Goal: Transaction & Acquisition: Purchase product/service

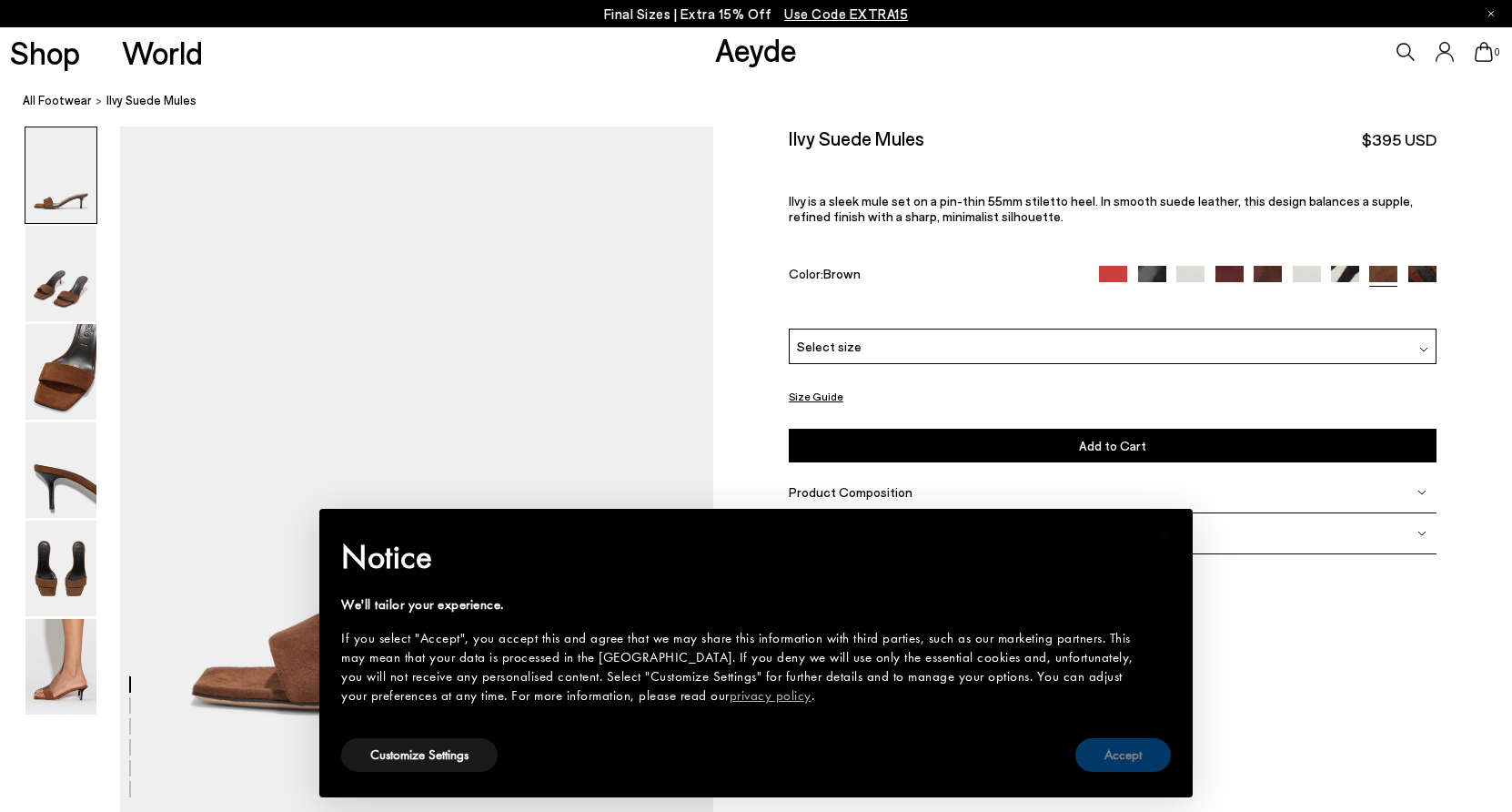
click at [1109, 756] on button "Accept" at bounding box center [1123, 755] width 96 height 33
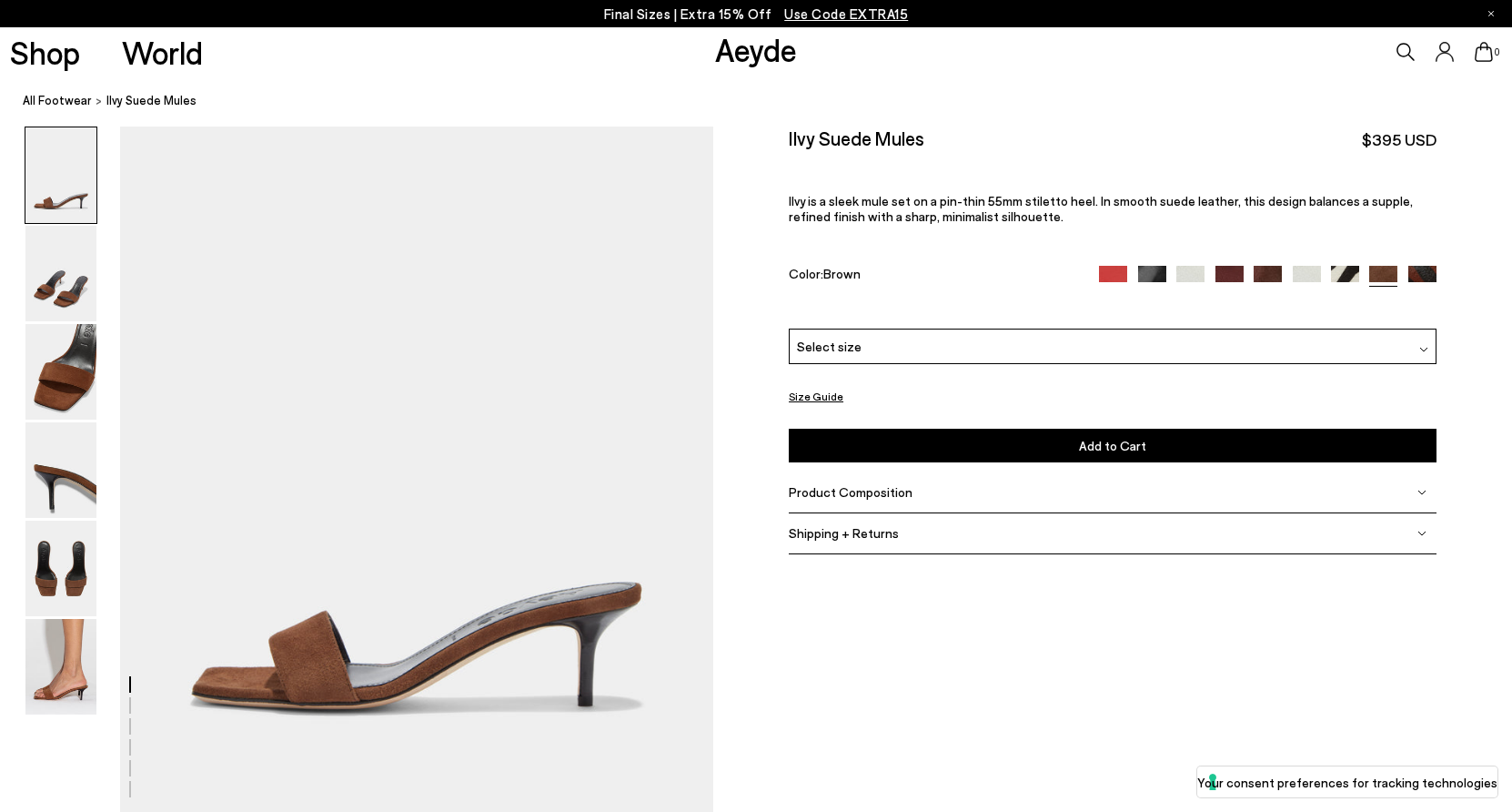
click at [1156, 265] on img at bounding box center [1152, 279] width 28 height 28
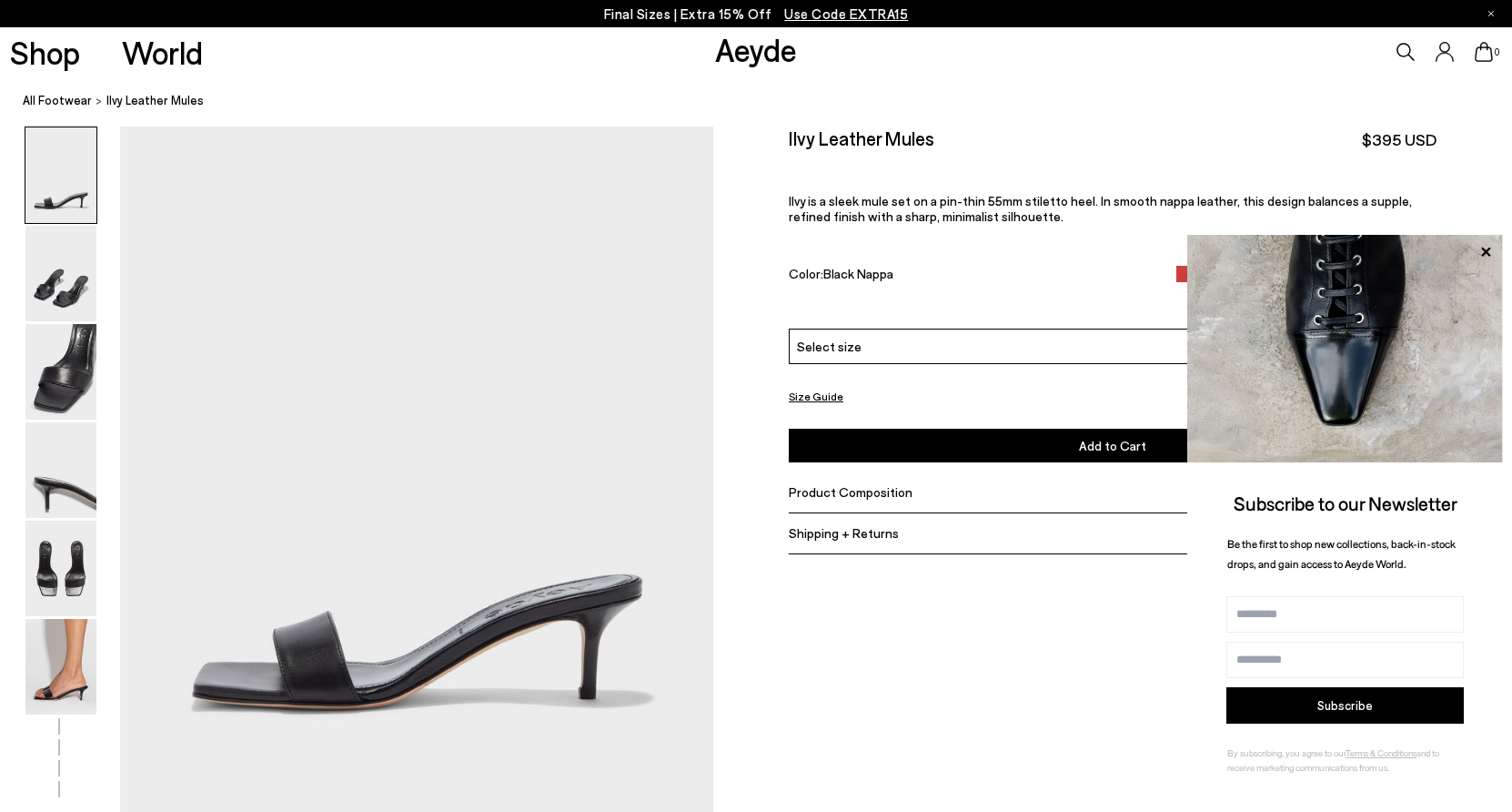
click at [1486, 247] on icon at bounding box center [1486, 252] width 24 height 24
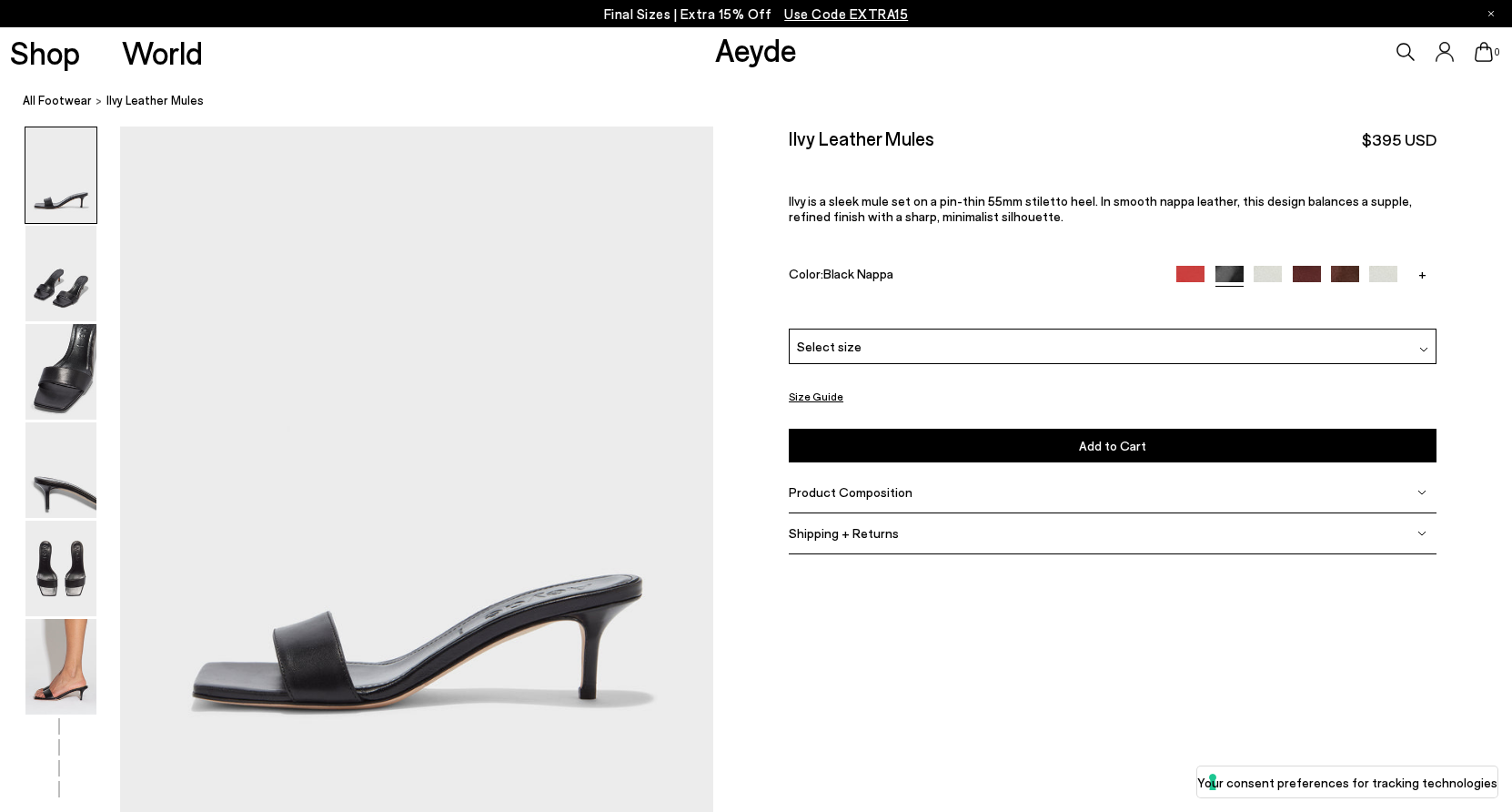
click at [1347, 265] on img at bounding box center [1345, 279] width 28 height 28
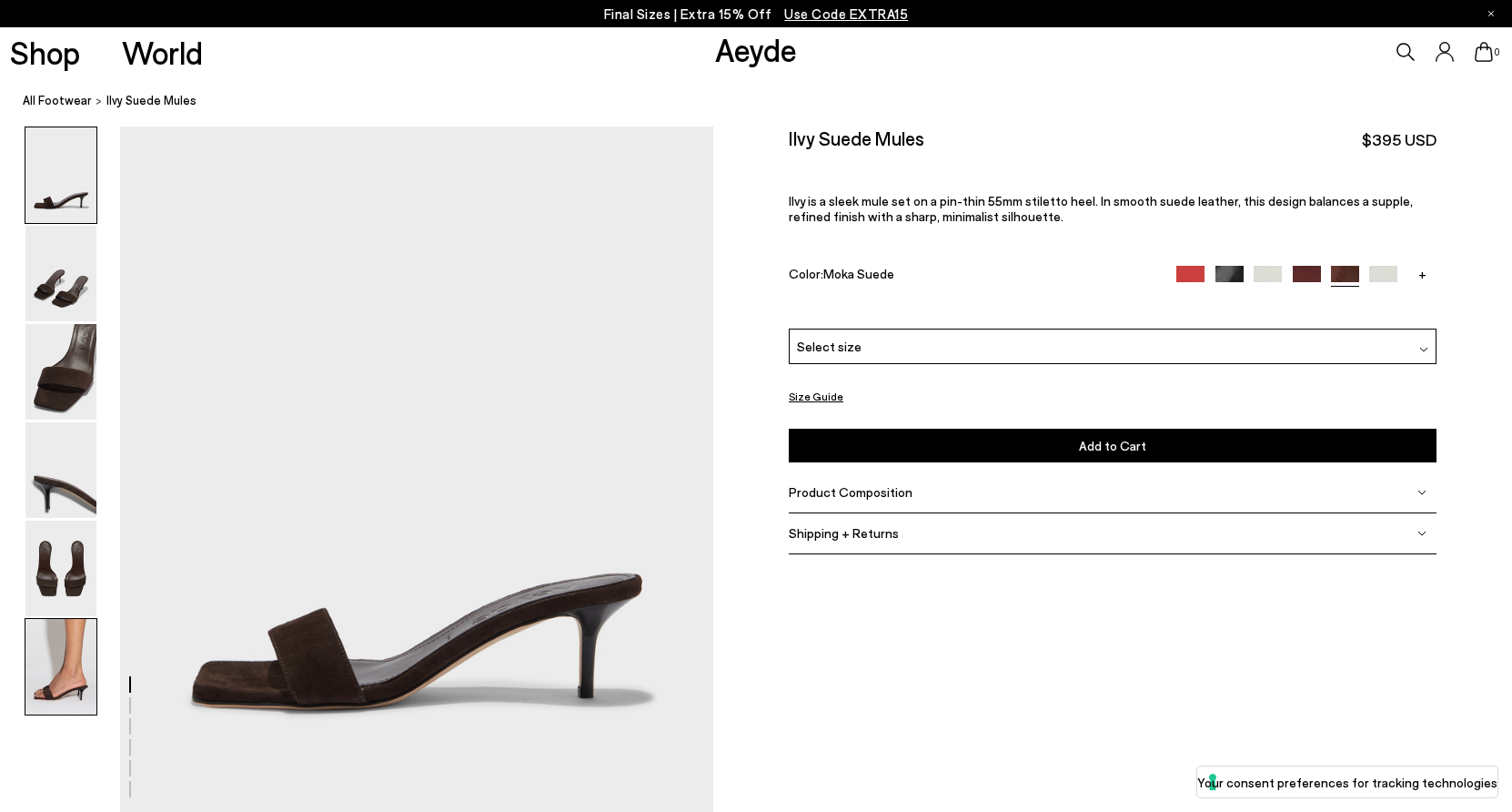
click at [67, 672] on img at bounding box center [61, 667] width 71 height 96
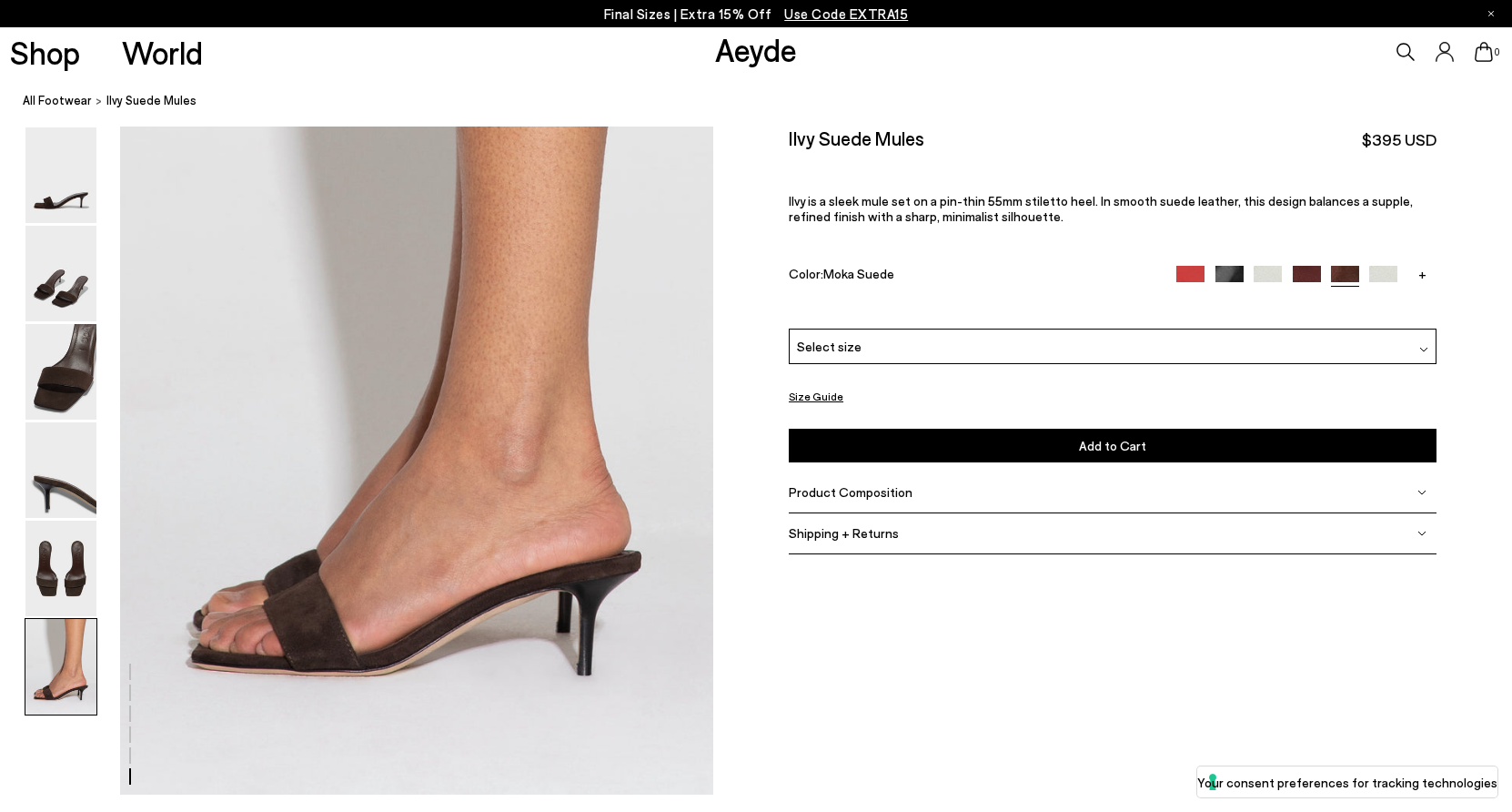
scroll to position [3990, 0]
